Goal: Task Accomplishment & Management: Complete application form

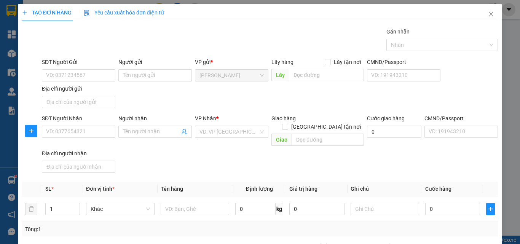
click at [185, 38] on div "Gán nhãn Nhãn" at bounding box center [269, 40] width 459 height 27
click at [60, 132] on input "SĐT Người Nhận" at bounding box center [78, 132] width 73 height 12
click at [91, 130] on input "097530531" at bounding box center [78, 132] width 73 height 12
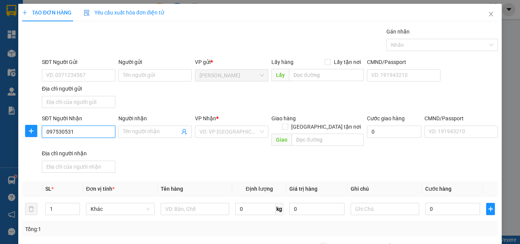
click at [91, 130] on input "097530531" at bounding box center [78, 132] width 73 height 12
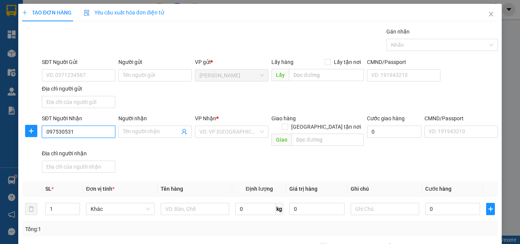
click at [59, 132] on input "097530531" at bounding box center [78, 132] width 73 height 12
click at [60, 131] on input "097530531" at bounding box center [78, 132] width 73 height 12
type input "0975330531"
click at [86, 134] on input "0975330531" at bounding box center [78, 132] width 73 height 12
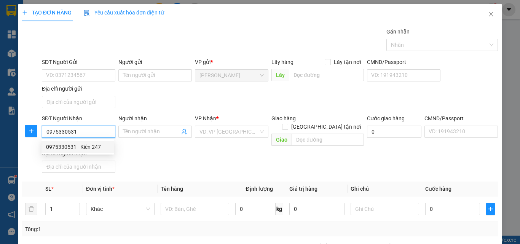
click at [86, 134] on input "0975330531" at bounding box center [78, 132] width 73 height 12
click at [88, 143] on div "0975330531 - Kiên 247" at bounding box center [78, 147] width 64 height 8
type input "Kiên 247"
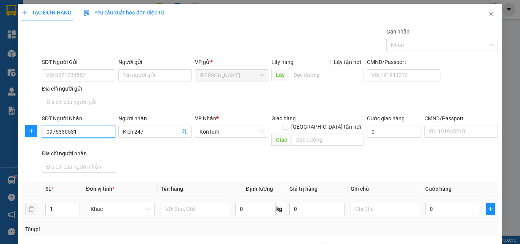
scroll to position [91, 0]
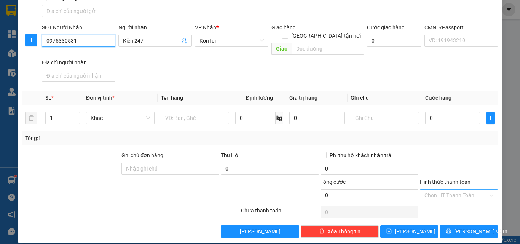
type input "0975330531"
click at [436, 189] on input "Hình thức thanh toán" at bounding box center [456, 194] width 64 height 11
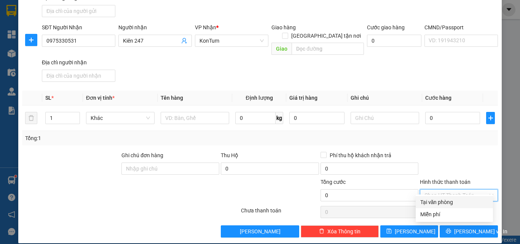
click at [444, 199] on div "Tại văn phòng" at bounding box center [454, 202] width 68 height 8
click at [429, 140] on div "Transit Pickup Surcharge Ids Transit Deliver Surcharge Ids Transit Deliver Surc…" at bounding box center [260, 86] width 476 height 301
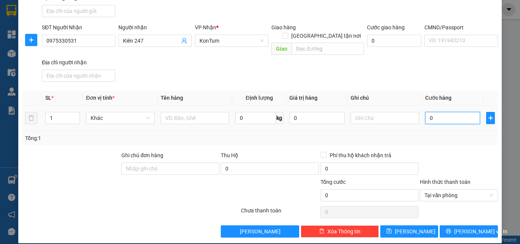
click at [439, 112] on input "0" at bounding box center [452, 118] width 55 height 12
type input "5"
type input "50"
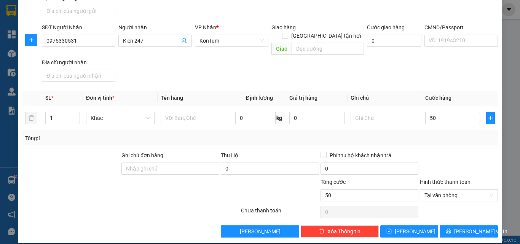
type input "50.000"
click at [441, 135] on div "Tổng: 1" at bounding box center [260, 138] width 476 height 14
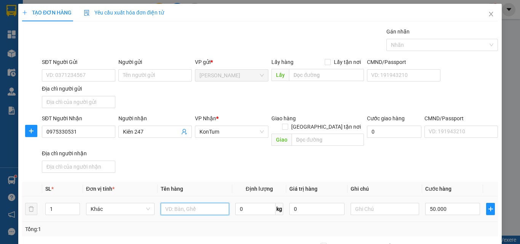
click at [196, 203] on input "text" at bounding box center [195, 209] width 68 height 12
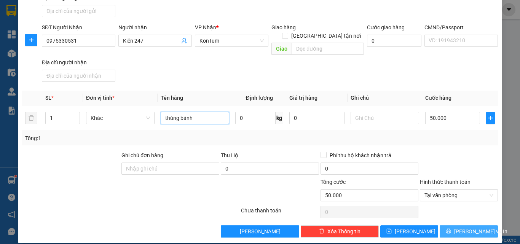
type input "thùng bánh"
click at [453, 225] on button "[PERSON_NAME] và In" at bounding box center [468, 231] width 58 height 12
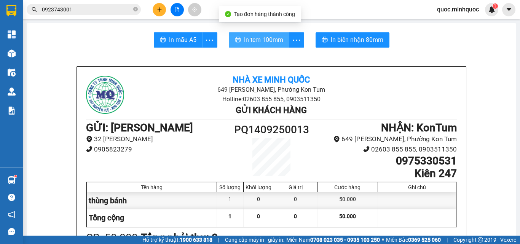
click at [250, 40] on span "In tem 100mm" at bounding box center [263, 40] width 39 height 10
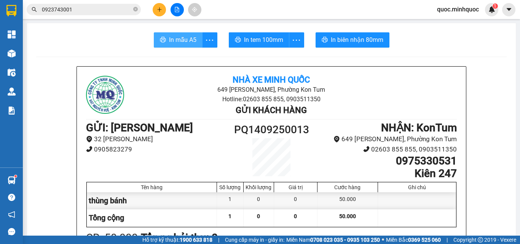
click at [161, 35] on button "In mẫu A5" at bounding box center [178, 39] width 49 height 15
click at [105, 9] on input "0923743001" at bounding box center [87, 9] width 90 height 8
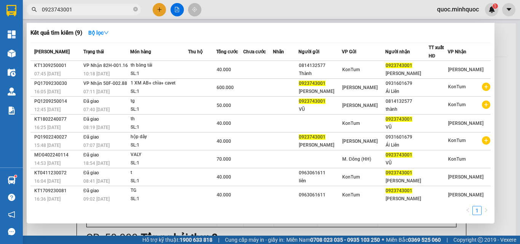
click at [105, 9] on input "0923743001" at bounding box center [87, 9] width 90 height 8
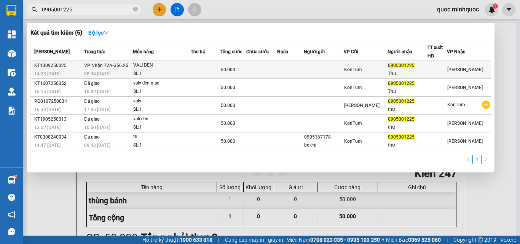
type input "0905001225"
click at [158, 66] on div "VALI ĐEN" at bounding box center [161, 65] width 57 height 8
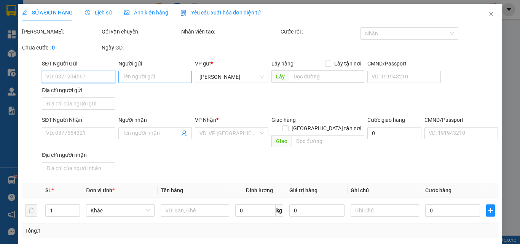
type input "0905001225"
type input "Thư"
type input "50.000"
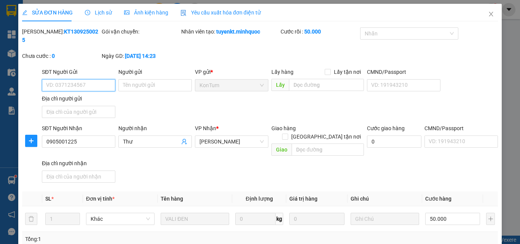
scroll to position [92, 0]
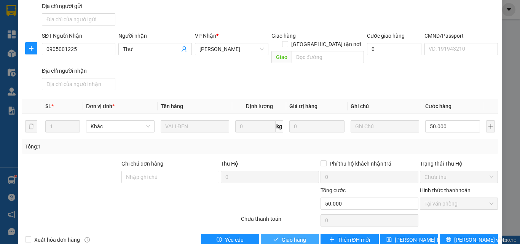
click at [290, 234] on button "Giao hàng" at bounding box center [290, 240] width 58 height 12
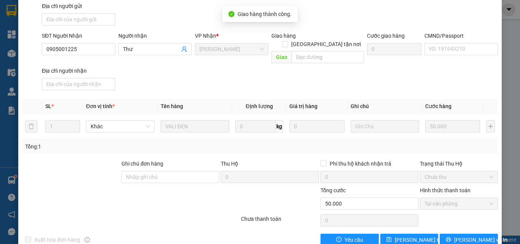
scroll to position [0, 0]
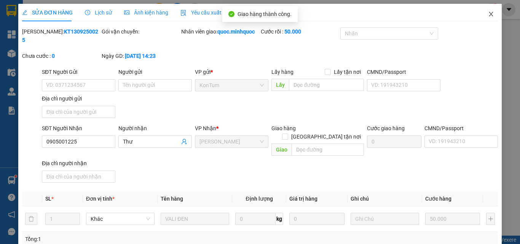
click at [492, 13] on span "Close" at bounding box center [490, 14] width 21 height 21
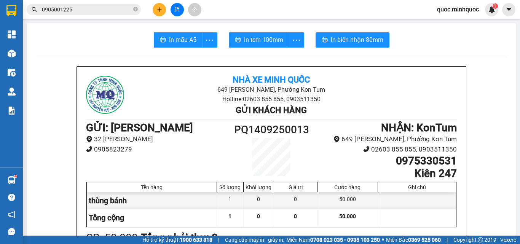
click at [159, 5] on button at bounding box center [159, 9] width 13 height 13
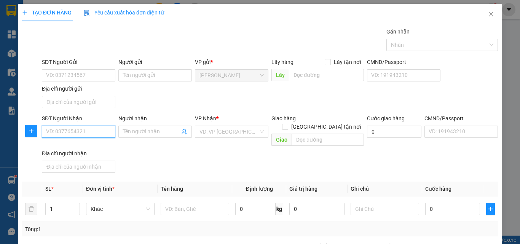
click at [94, 132] on input "SĐT Người Nhận" at bounding box center [78, 132] width 73 height 12
type input "0938895586"
click at [83, 152] on div "0938895586 - A HÙNG" at bounding box center [77, 147] width 73 height 12
type input "A HÙNG"
type input "0938895586"
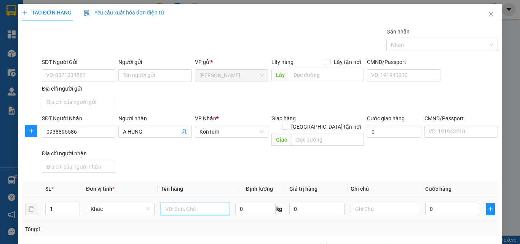
click at [179, 203] on input "text" at bounding box center [195, 209] width 68 height 12
type input "HỘP"
type input "5"
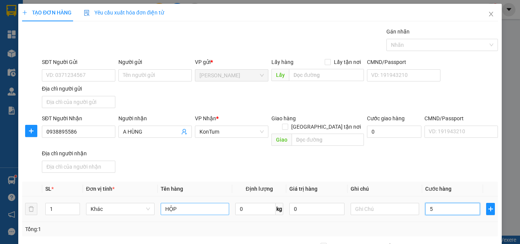
type input "50"
type input "5"
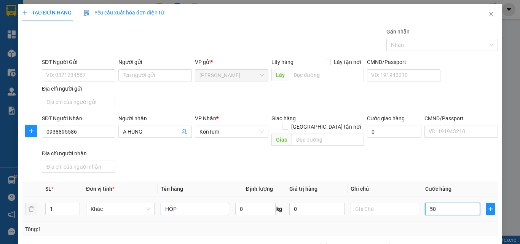
type input "5"
type input "0"
type input "04"
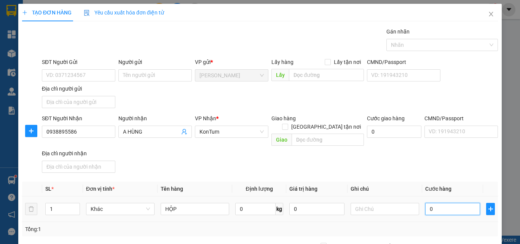
type input "4"
type input "040"
type input "40"
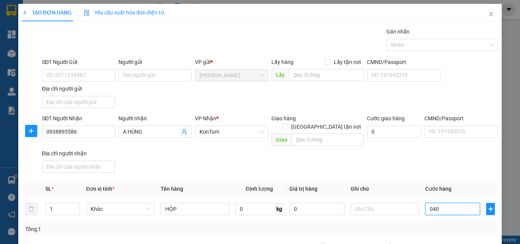
scroll to position [91, 0]
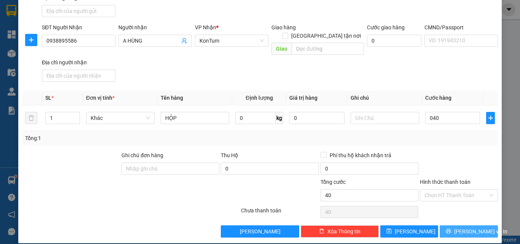
type input "40.000"
click at [451, 228] on icon "printer" at bounding box center [448, 230] width 5 height 5
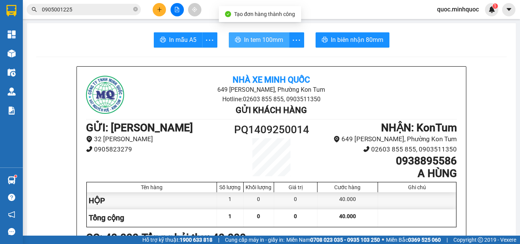
click at [244, 39] on span "In tem 100mm" at bounding box center [263, 40] width 39 height 10
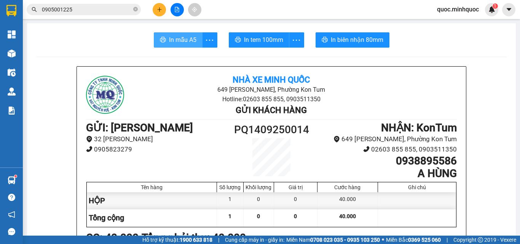
click at [183, 40] on span "In mẫu A5" at bounding box center [182, 40] width 27 height 10
click at [164, 10] on button at bounding box center [159, 9] width 13 height 13
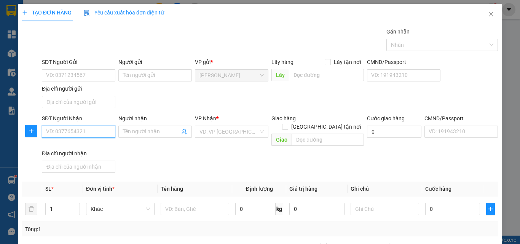
click at [79, 135] on input "SĐT Người Nhận" at bounding box center [78, 132] width 73 height 12
click at [63, 145] on div "0347207922 - kiều my" at bounding box center [78, 147] width 64 height 8
type input "0347207922"
type input "kiều my"
type input "0347207922"
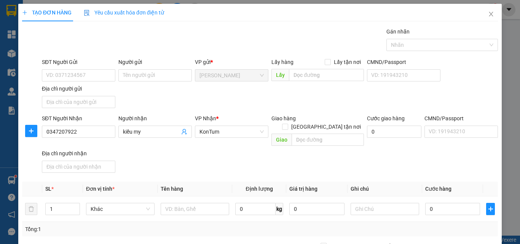
click at [187, 156] on div "SĐT Người Nhận 0347207922 0347207922 Người nhận kiều my VP Nhận * KonTum Giao h…" at bounding box center [269, 145] width 459 height 62
click at [181, 203] on input "text" at bounding box center [195, 209] width 68 height 12
type input "Hộp"
type input "4"
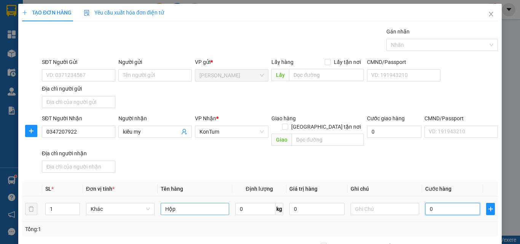
type input "4"
type input "40"
type input "40.000"
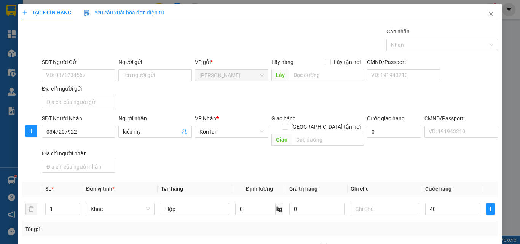
type input "40.000"
click at [199, 162] on div "SĐT Người Nhận 0347207922 Người nhận kiều my VP Nhận * KonTum Giao hàng Giao tậ…" at bounding box center [269, 145] width 459 height 62
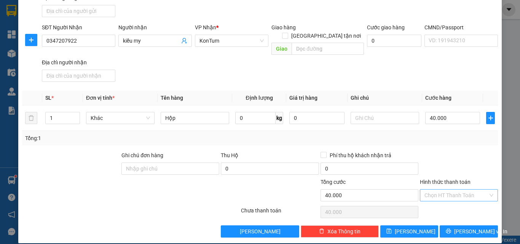
click at [442, 189] on input "Hình thức thanh toán" at bounding box center [456, 194] width 64 height 11
click at [435, 151] on div at bounding box center [459, 164] width 80 height 27
click at [445, 225] on button "[PERSON_NAME] và In" at bounding box center [468, 231] width 58 height 12
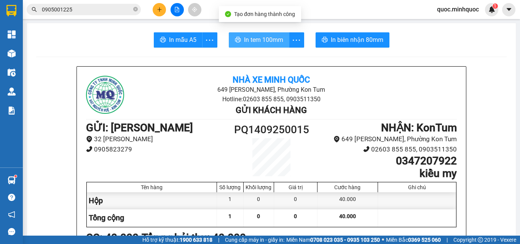
click at [244, 41] on span "In tem 100mm" at bounding box center [263, 40] width 39 height 10
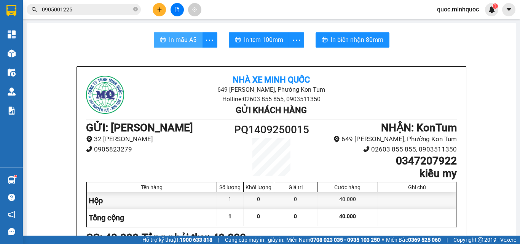
click at [175, 37] on span "In mẫu A5" at bounding box center [182, 40] width 27 height 10
click at [154, 10] on button at bounding box center [159, 9] width 13 height 13
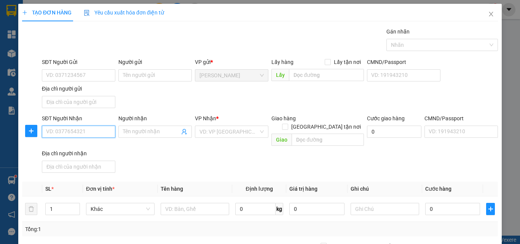
click at [70, 137] on input "SĐT Người Nhận" at bounding box center [78, 132] width 73 height 12
click at [73, 132] on input "SĐT Người Nhận" at bounding box center [78, 132] width 73 height 12
type input "0814132577"
click at [96, 146] on div "0814132577 - Thành" at bounding box center [78, 147] width 64 height 8
type input "Thành"
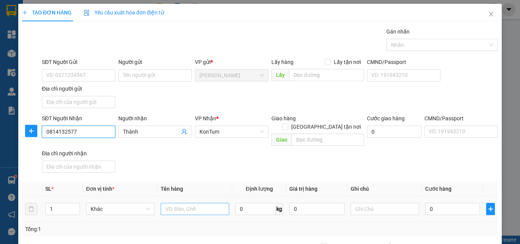
type input "0814132577"
click at [196, 203] on input "text" at bounding box center [195, 209] width 68 height 12
type input "hộp"
type input "4"
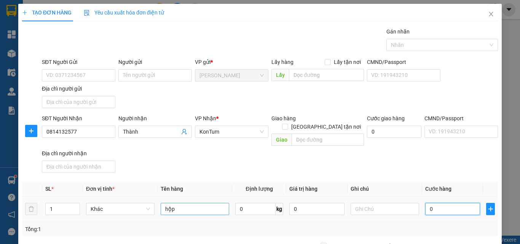
type input "4"
type input "40"
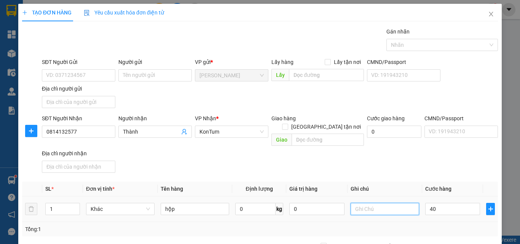
type input "40.000"
click at [360, 203] on input "text" at bounding box center [384, 209] width 68 height 12
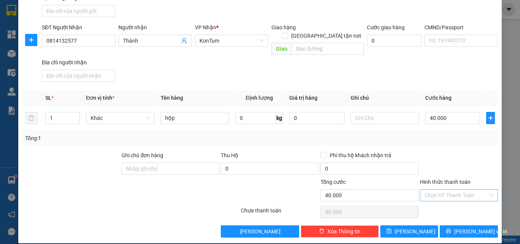
click at [453, 189] on input "Hình thức thanh toán" at bounding box center [456, 194] width 64 height 11
click at [436, 202] on div "Tại văn phòng" at bounding box center [454, 202] width 68 height 8
type input "0"
click at [448, 225] on button "[PERSON_NAME] và In" at bounding box center [468, 231] width 58 height 12
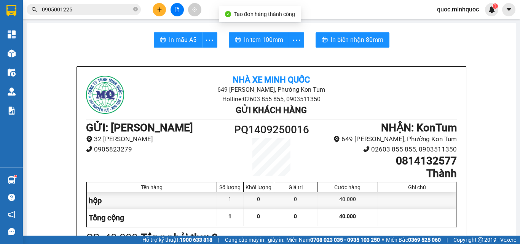
click at [251, 45] on span "In tem 100mm" at bounding box center [263, 40] width 39 height 10
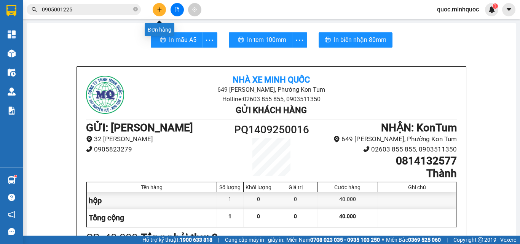
click at [160, 12] on button at bounding box center [159, 9] width 13 height 13
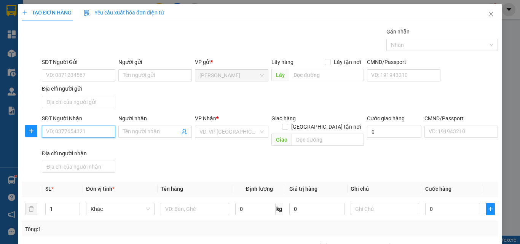
click at [71, 133] on input "SĐT Người Nhận" at bounding box center [78, 132] width 73 height 12
type input "0934114493"
click at [101, 133] on input "0934114493" at bounding box center [78, 132] width 73 height 12
click at [97, 144] on div "0934114493 - a trọng" at bounding box center [78, 147] width 64 height 8
type input "a trọng"
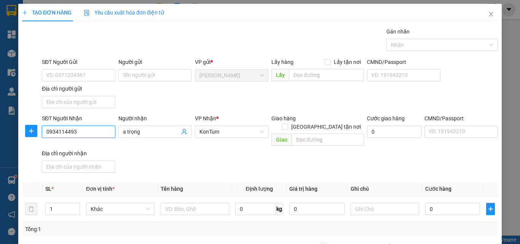
scroll to position [91, 0]
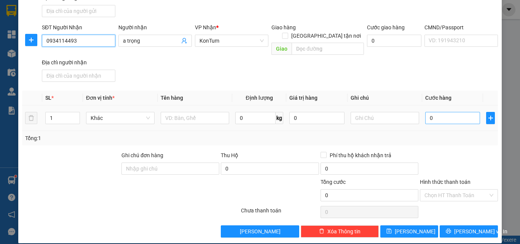
type input "0934114493"
click at [439, 112] on input "0" at bounding box center [452, 118] width 55 height 12
type input "4"
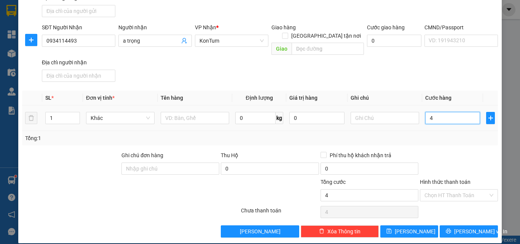
type input "40"
type input "40.000"
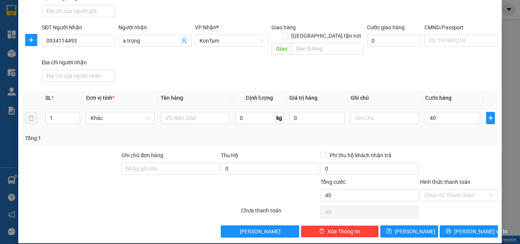
type input "40.000"
click at [420, 134] on div "Tổng: 1" at bounding box center [260, 138] width 470 height 8
click at [450, 228] on icon "printer" at bounding box center [448, 230] width 5 height 5
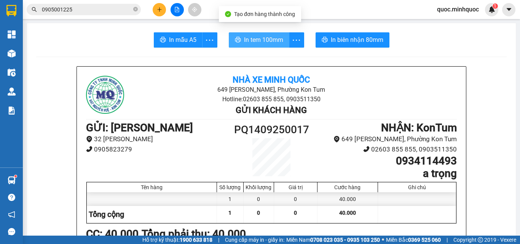
click at [250, 38] on span "In tem 100mm" at bounding box center [263, 40] width 39 height 10
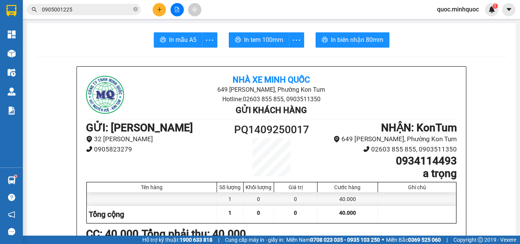
drag, startPoint x: 166, startPoint y: 6, endPoint x: 161, endPoint y: 5, distance: 4.6
click at [165, 6] on div at bounding box center [176, 9] width 57 height 13
click at [161, 5] on button at bounding box center [159, 9] width 13 height 13
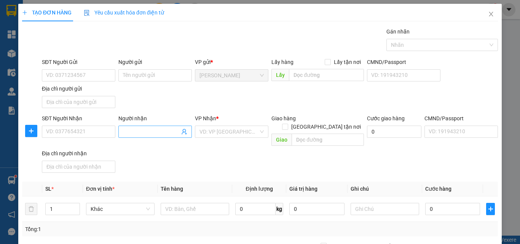
click at [135, 131] on input "Người nhận" at bounding box center [151, 131] width 57 height 8
type input "mai kế toán"
click at [212, 130] on input "search" at bounding box center [228, 131] width 59 height 11
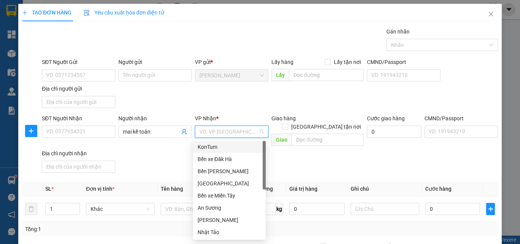
click at [216, 148] on div "KonTum" at bounding box center [229, 147] width 64 height 8
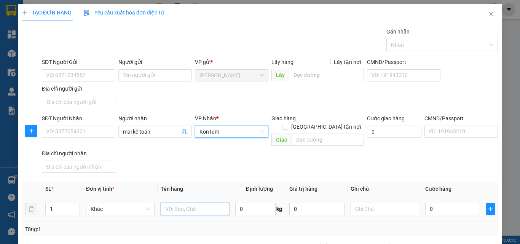
click at [201, 203] on input "text" at bounding box center [195, 209] width 68 height 12
type input "hồ sơ"
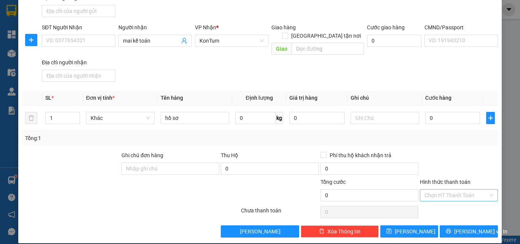
click at [431, 189] on input "Hình thức thanh toán" at bounding box center [456, 194] width 64 height 11
click at [431, 208] on div "Miễn phí" at bounding box center [453, 214] width 77 height 12
click at [457, 225] on button "[PERSON_NAME] và In" at bounding box center [468, 231] width 58 height 12
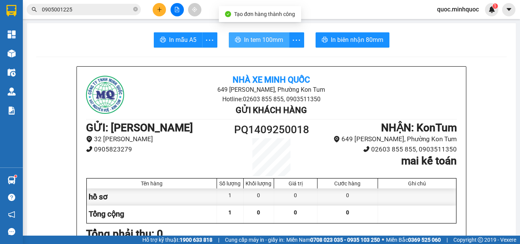
click at [260, 33] on button "In tem 100mm" at bounding box center [259, 39] width 60 height 15
